Goal: Navigation & Orientation: Find specific page/section

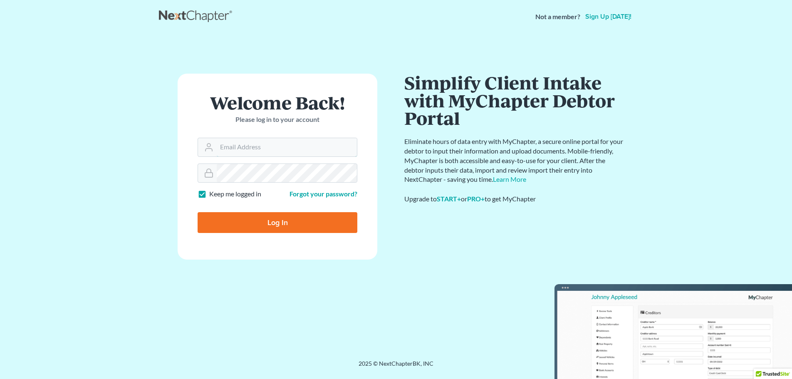
type input "Jason@kinnairdlaw.com"
click at [276, 225] on input "Log In" at bounding box center [278, 222] width 160 height 21
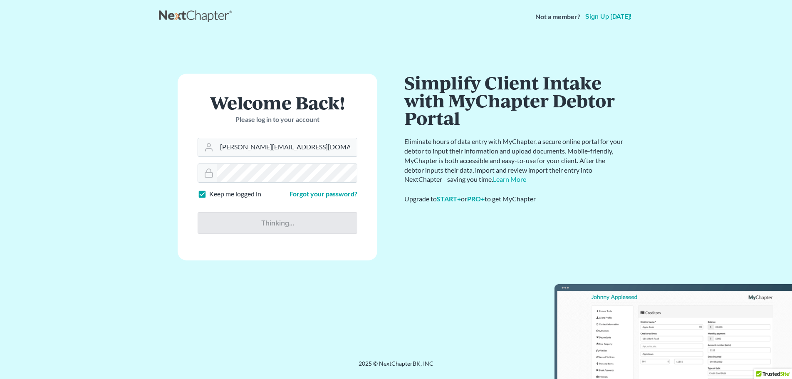
type input "Thinking..."
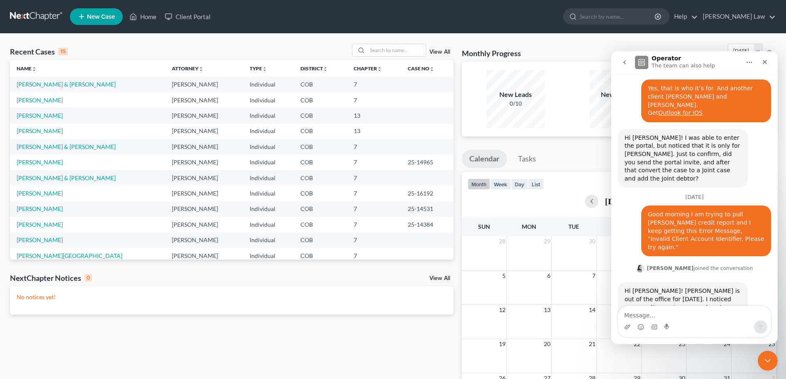
click at [436, 53] on link "View All" at bounding box center [439, 52] width 21 height 6
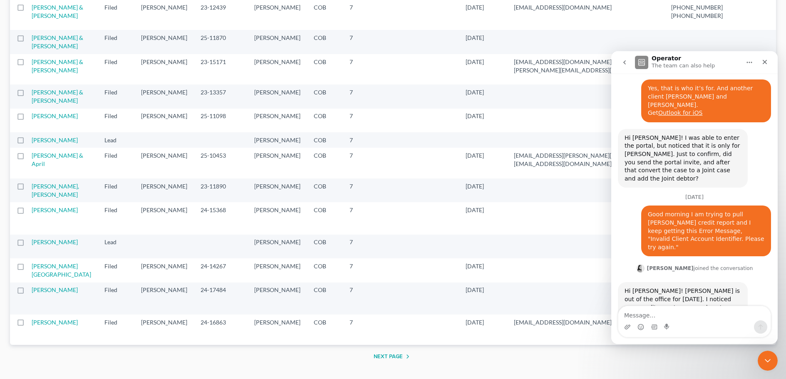
scroll to position [1040, 0]
click at [765, 63] on icon "Close" at bounding box center [764, 62] width 5 height 5
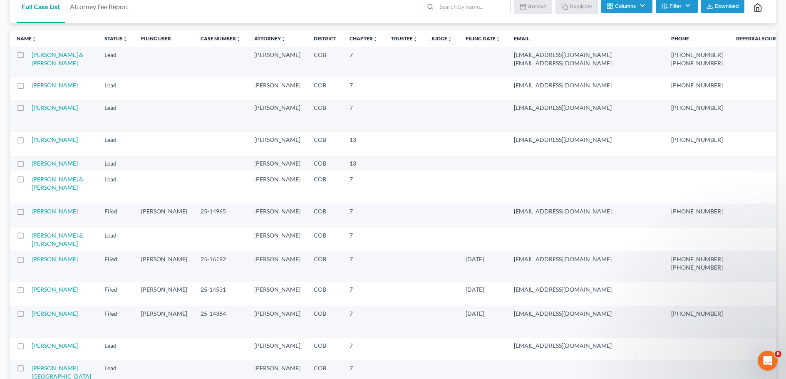
scroll to position [12, 0]
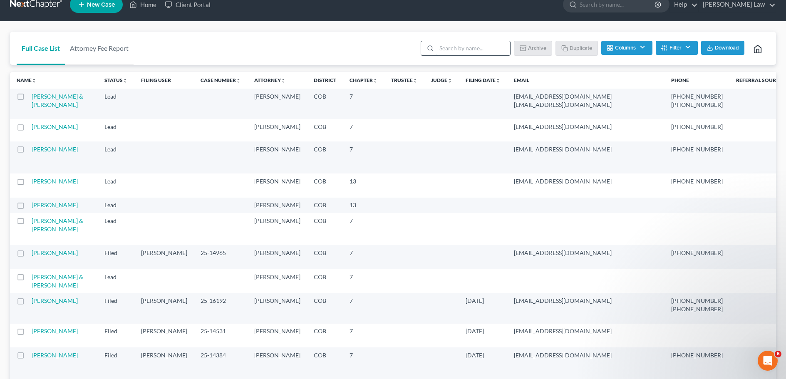
click at [440, 47] on input "search" at bounding box center [473, 48] width 74 height 14
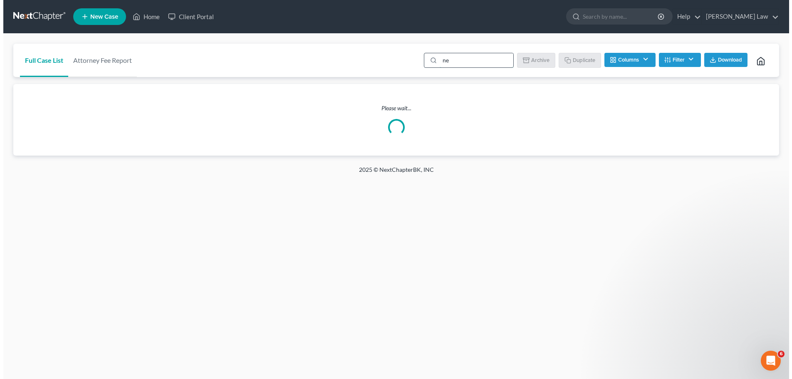
scroll to position [0, 0]
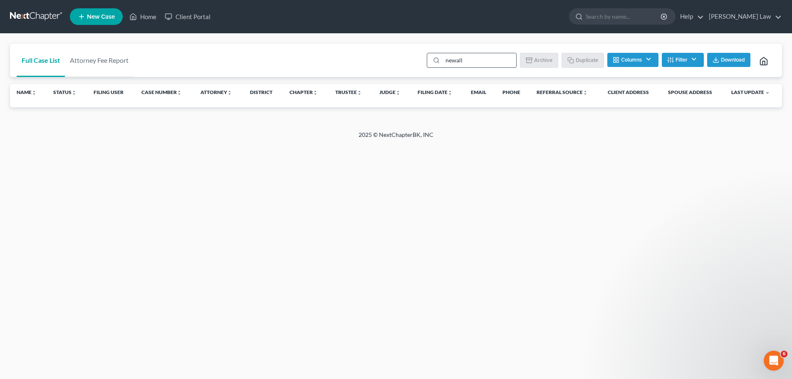
type input "newall"
click at [36, 18] on link at bounding box center [36, 16] width 53 height 15
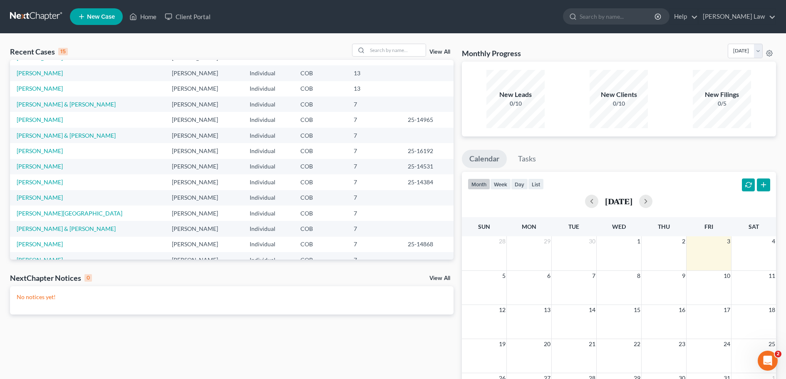
scroll to position [57, 0]
